Goal: Check status

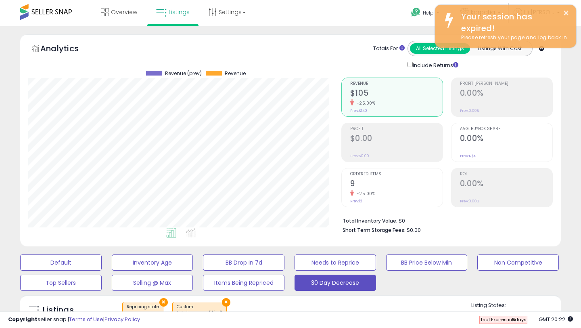
select select "**"
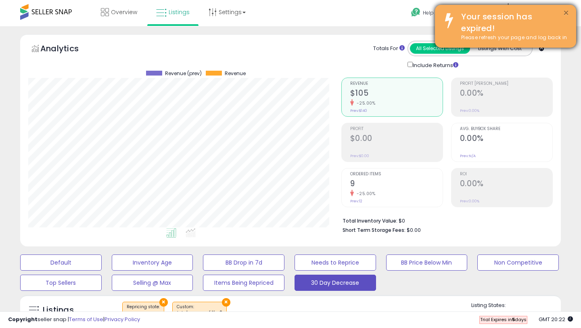
click at [567, 13] on button "×" at bounding box center [566, 13] width 6 height 10
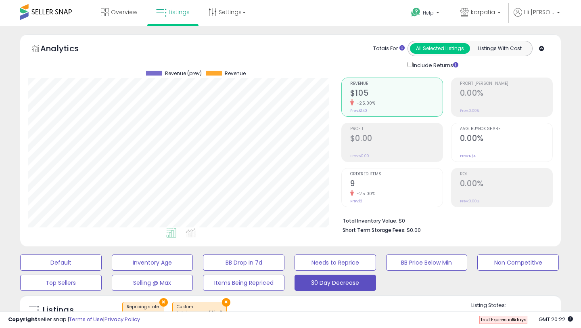
click at [52, 14] on span at bounding box center [46, 12] width 52 height 16
